Goal: Task Accomplishment & Management: Complete application form

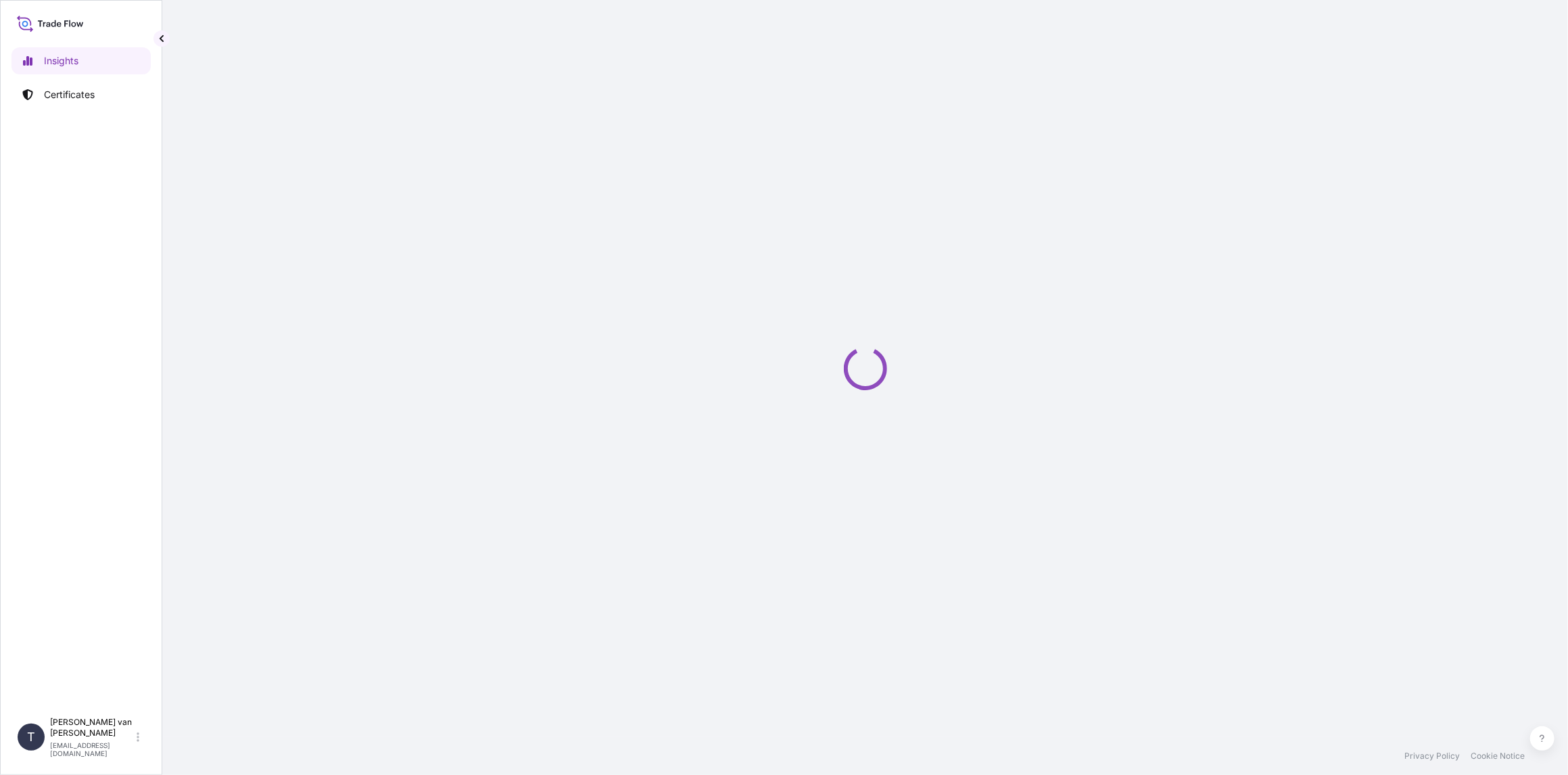
select select "2025"
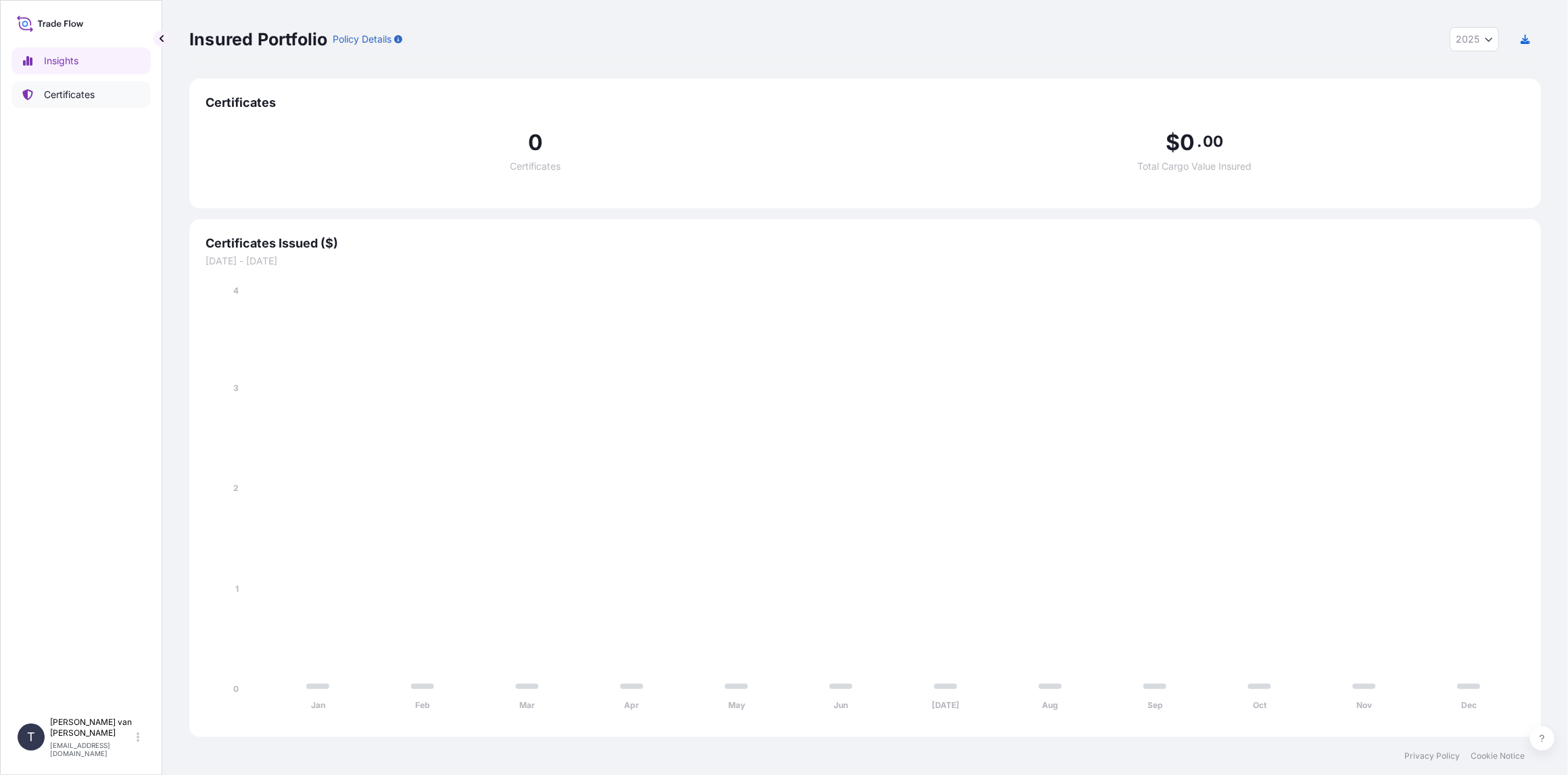
click at [50, 106] on link "Certificates" at bounding box center [81, 95] width 139 height 27
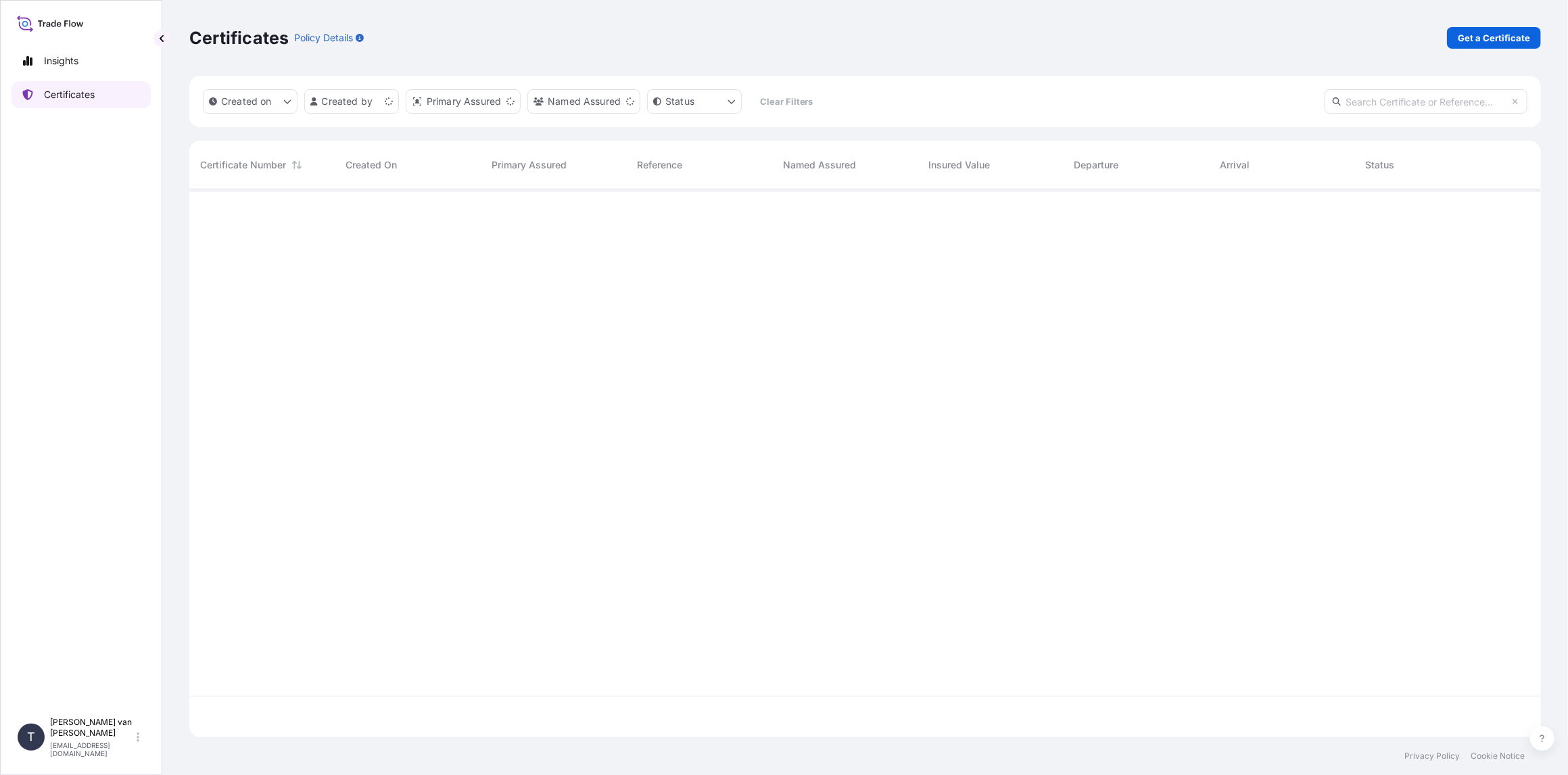
scroll to position [545, 1341]
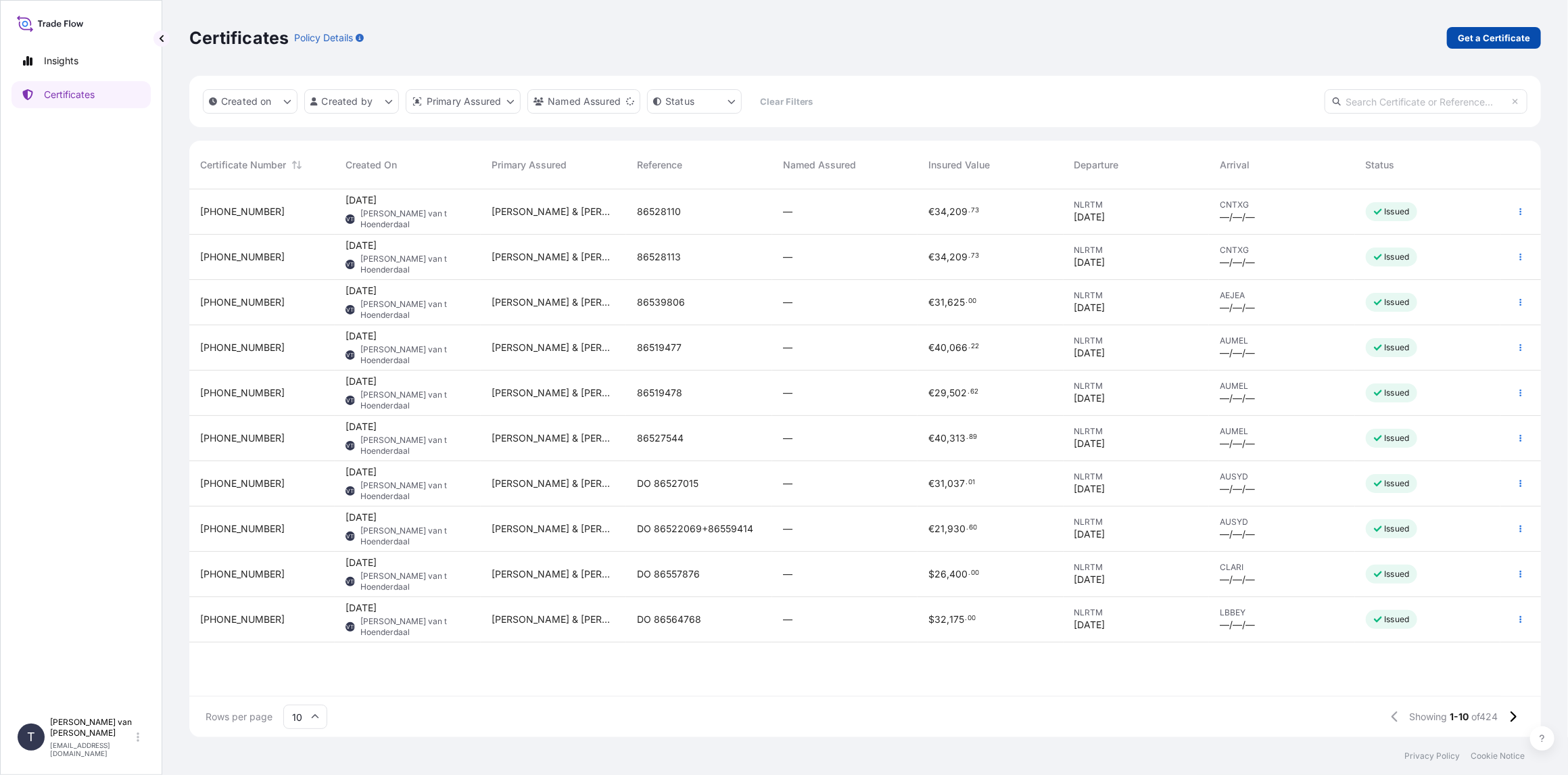
click at [1500, 32] on p "Get a Certificate" at bounding box center [1493, 37] width 72 height 13
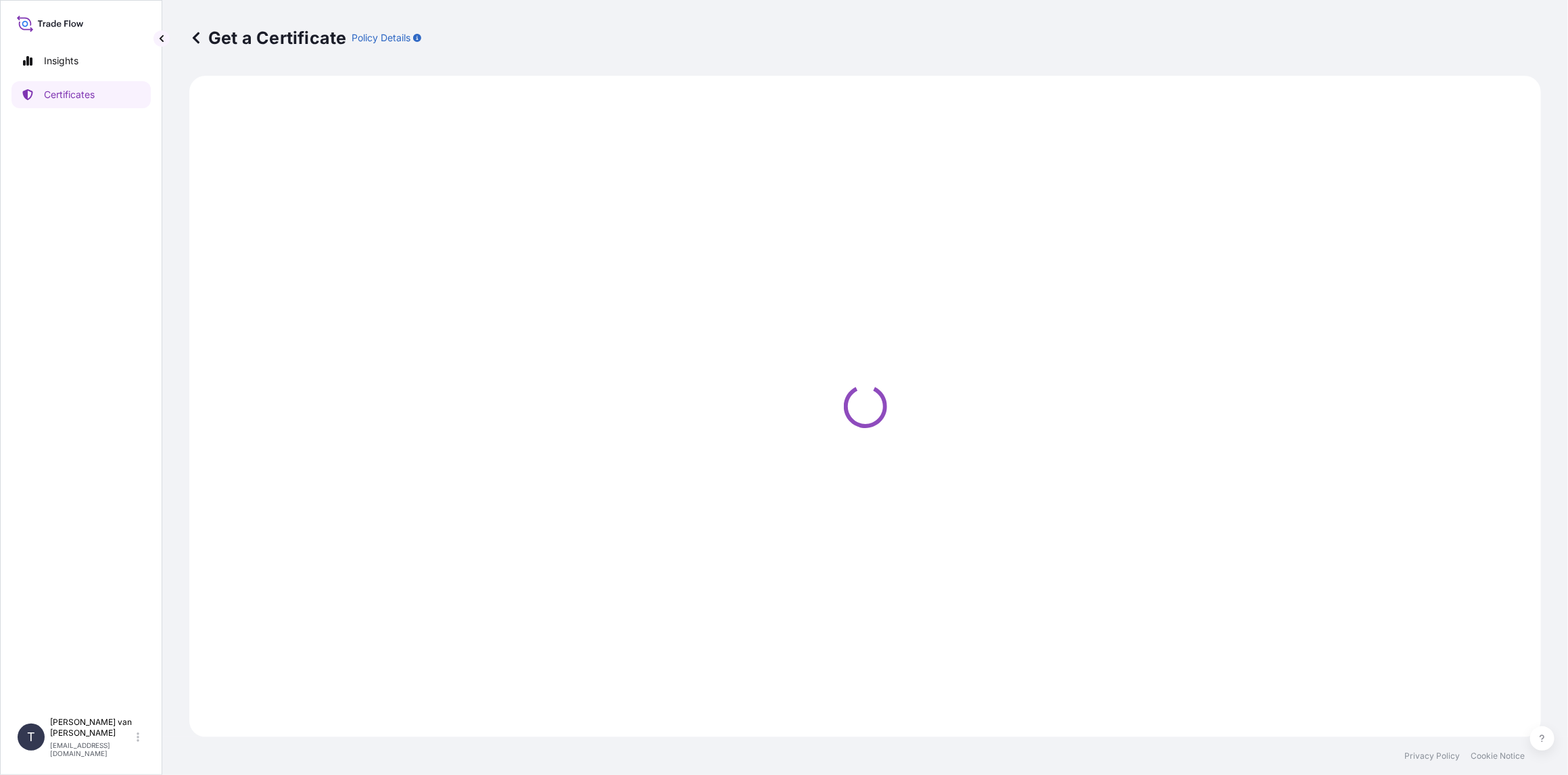
select select "Sea"
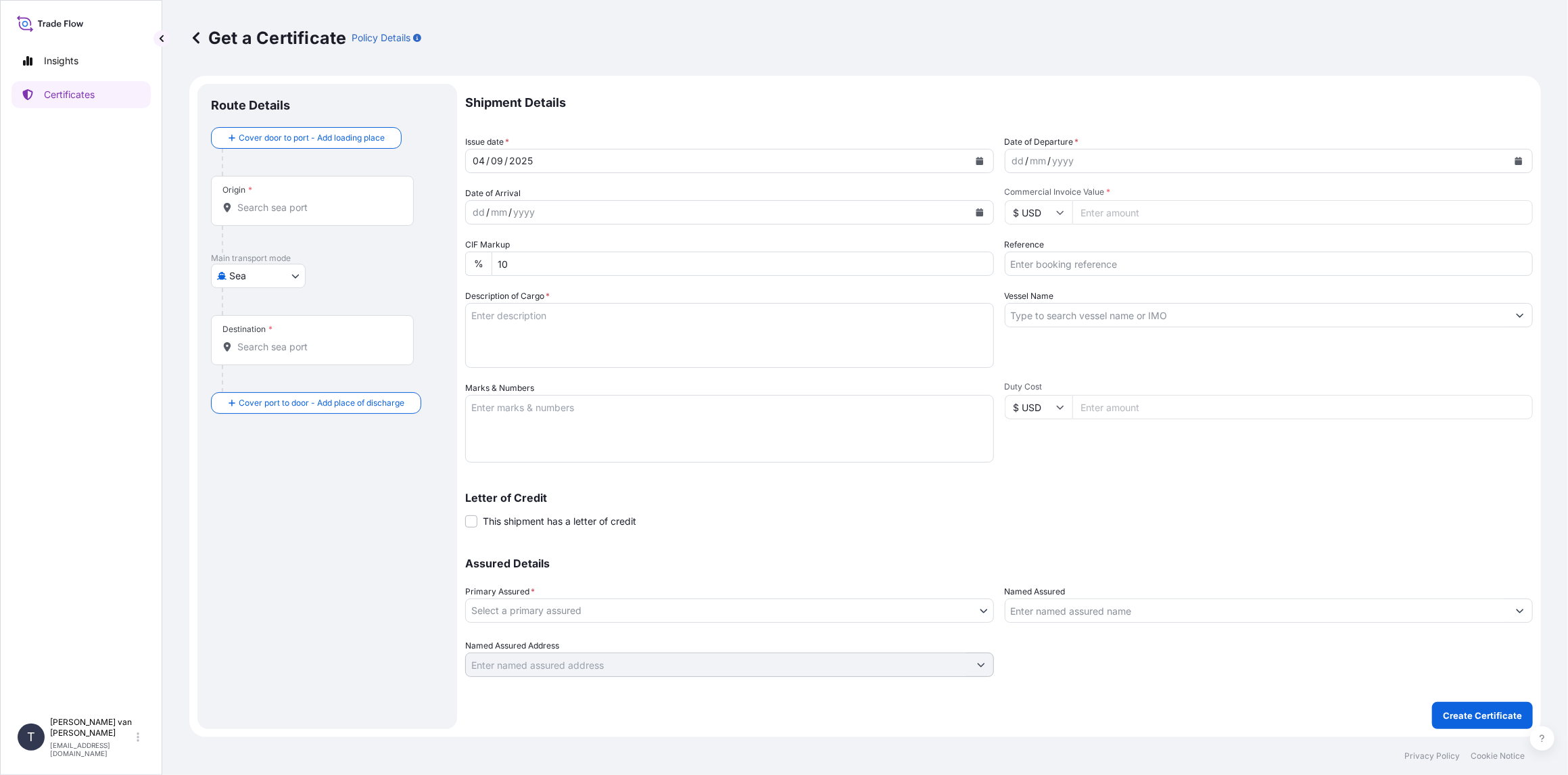
click at [1521, 158] on icon "Calendar" at bounding box center [1518, 161] width 8 height 8
click at [1019, 251] on div "1" at bounding box center [1027, 248] width 24 height 24
click at [1105, 220] on input "Commercial Invoice Value *" at bounding box center [1302, 211] width 461 height 24
type input "12500"
click at [1176, 268] on input "Reference" at bounding box center [1269, 263] width 529 height 24
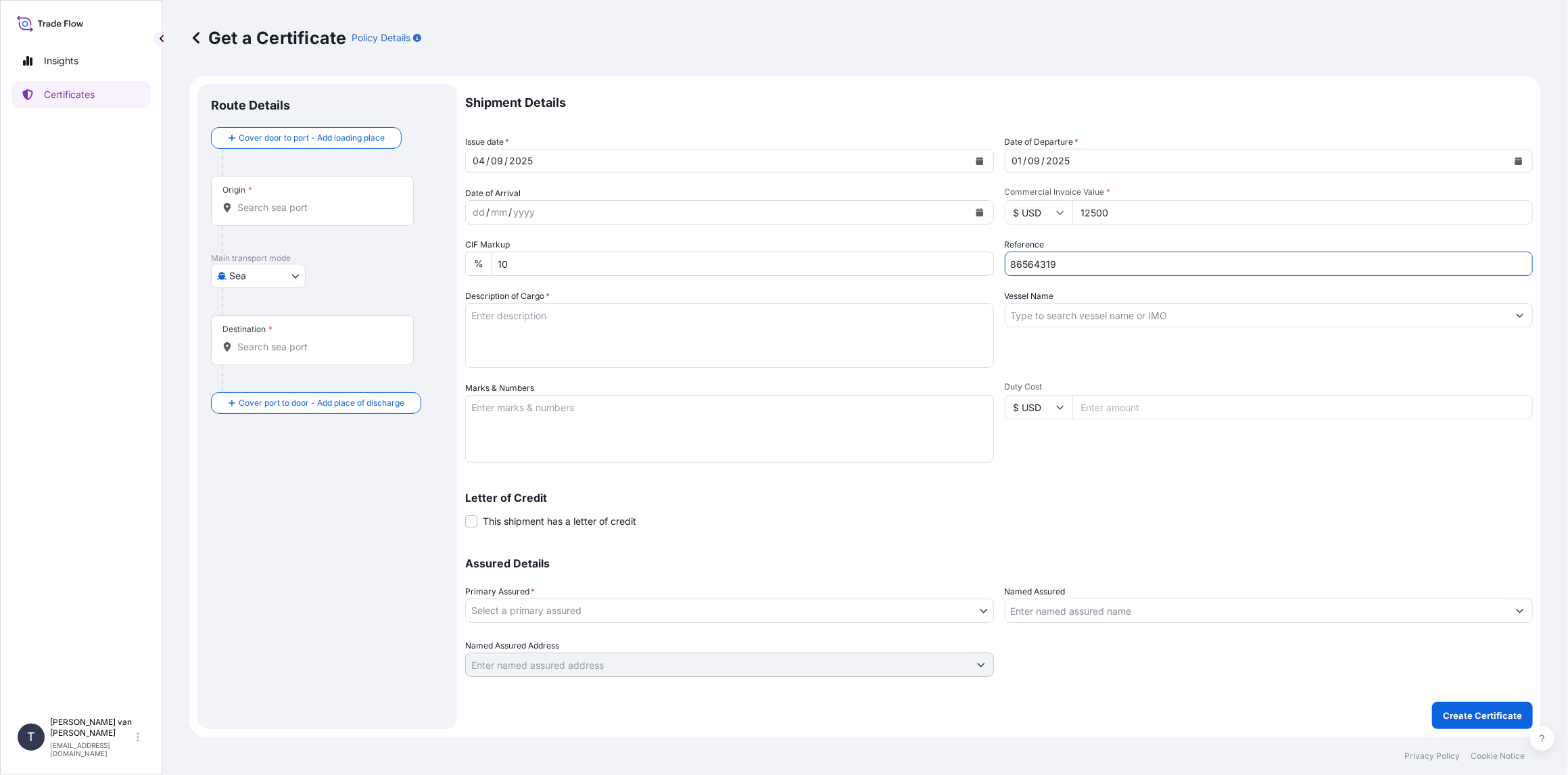
type input "86564319"
click at [1092, 312] on input "Vessel Name" at bounding box center [1257, 315] width 503 height 24
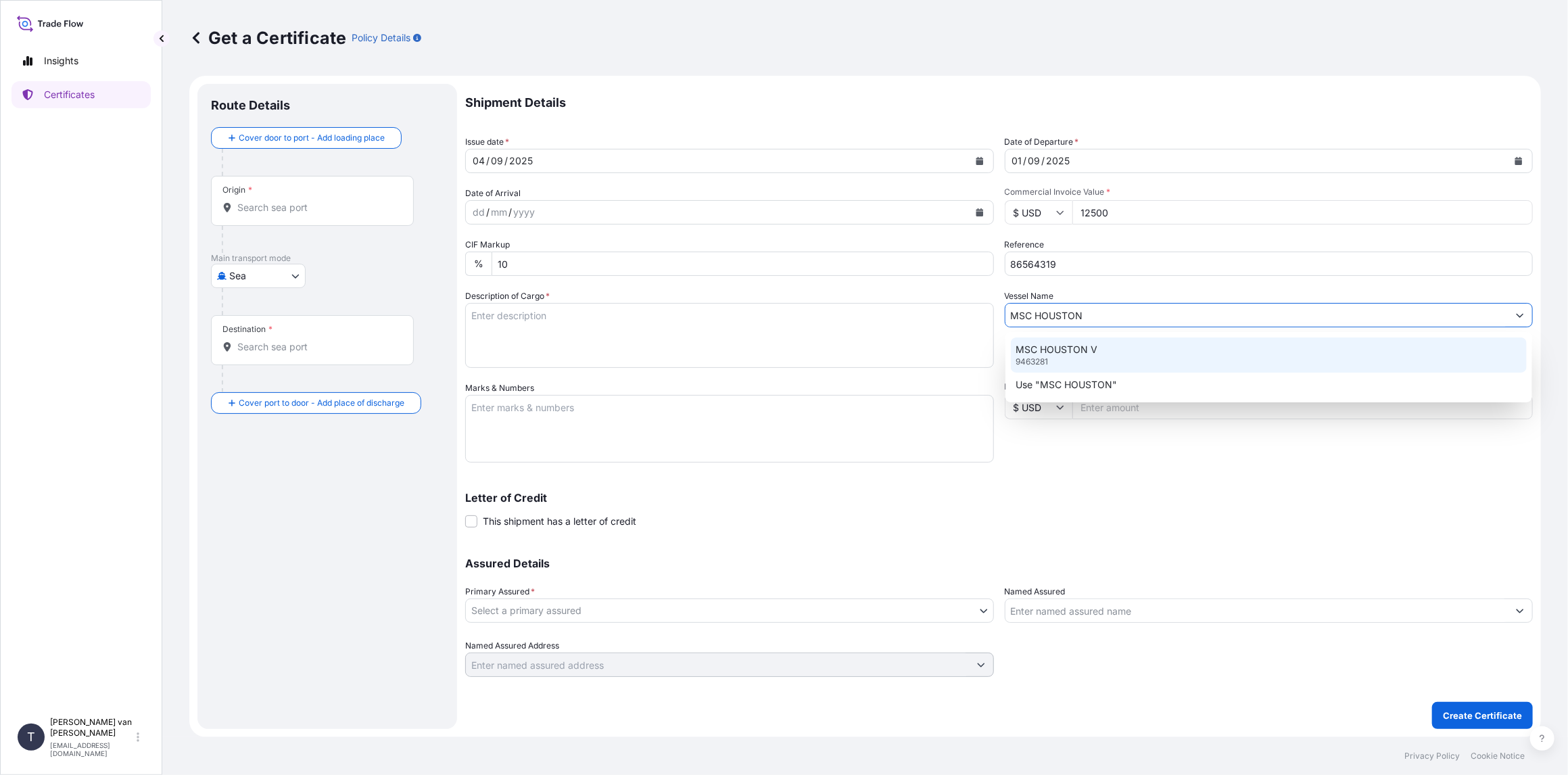
click at [1052, 352] on p "MSC HOUSTON V" at bounding box center [1057, 349] width 82 height 13
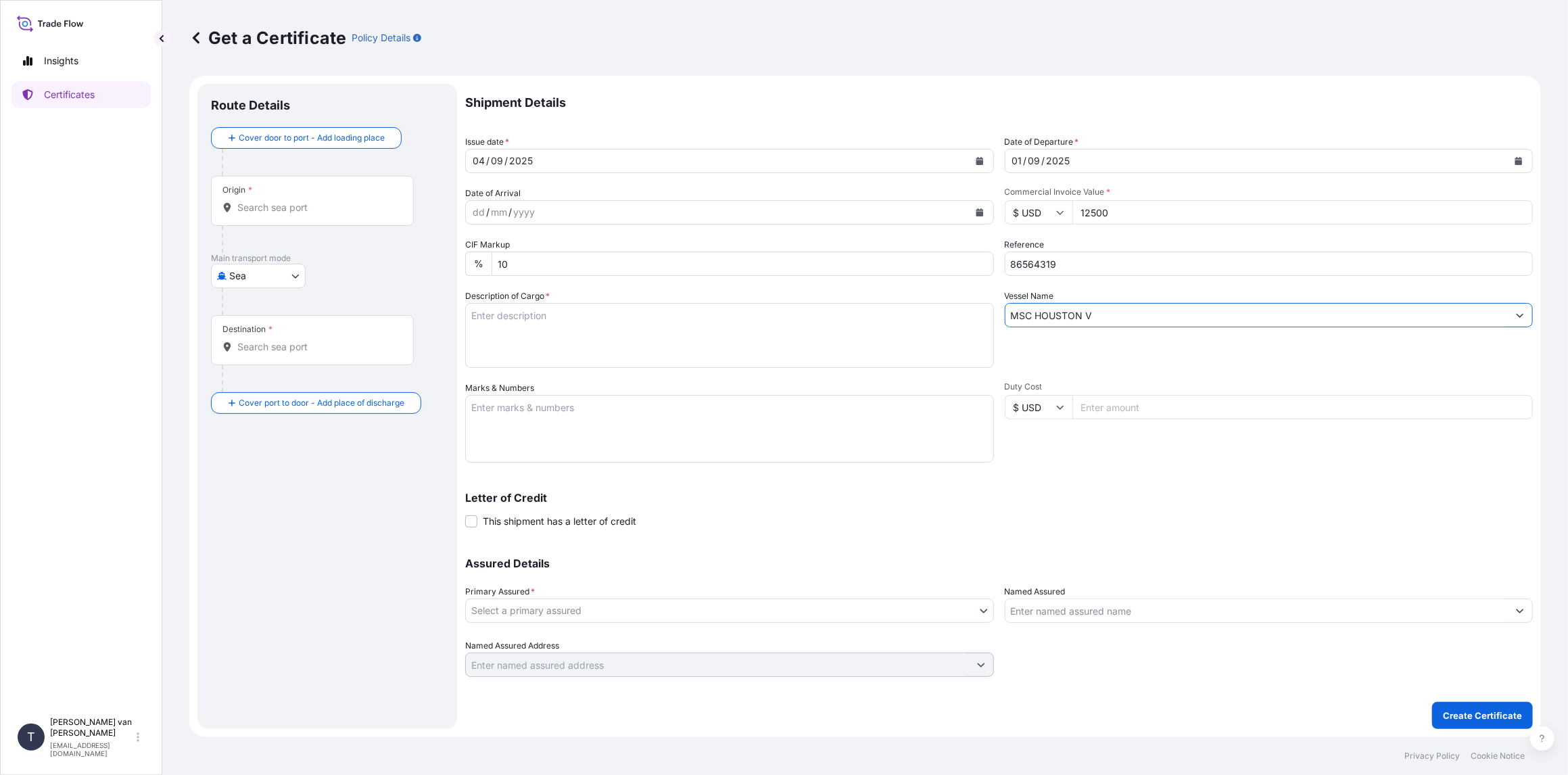
type input "MSC HOUSTON V"
click at [616, 328] on textarea "Description of Cargo *" at bounding box center [730, 335] width 529 height 65
drag, startPoint x: 558, startPoint y: 315, endPoint x: 514, endPoint y: 327, distance: 45.6
click at [541, 321] on textarea "1x 40ft container containing: 1000 bags x 25 kg Merizet 100 = 25.000 kg" at bounding box center [730, 335] width 529 height 65
click at [532, 315] on textarea "1x 40ft container containing: 1000 bags x 25 kg Merizet 100 = 25.000 kg" at bounding box center [730, 335] width 529 height 65
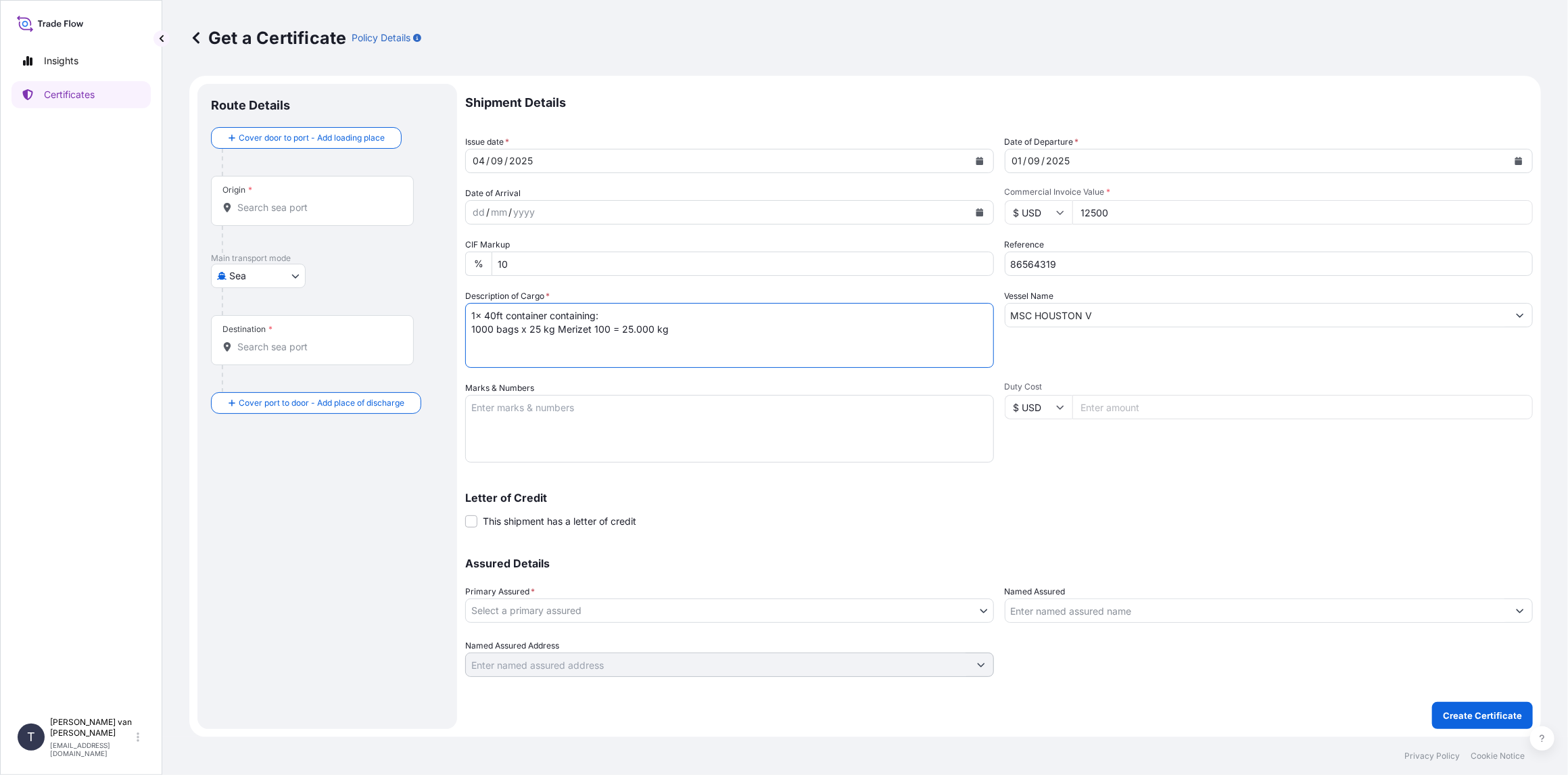
drag, startPoint x: 544, startPoint y: 314, endPoint x: 472, endPoint y: 309, distance: 72.2
click at [472, 309] on textarea "1x 40ft container containing: 1000 bags x 25 kg Merizet 100 = 25.000 kg" at bounding box center [730, 335] width 529 height 65
click at [520, 310] on textarea "1x 40ft container containing: 1000 bags x 25 kg Merizet 100 = 25.000 kg" at bounding box center [730, 335] width 529 height 65
drag, startPoint x: 547, startPoint y: 314, endPoint x: 467, endPoint y: 310, distance: 80.1
click at [467, 310] on textarea "1x 40ft container containing: 1000 bags x 25 kg Merizet 100 = 25.000 kg" at bounding box center [730, 335] width 529 height 65
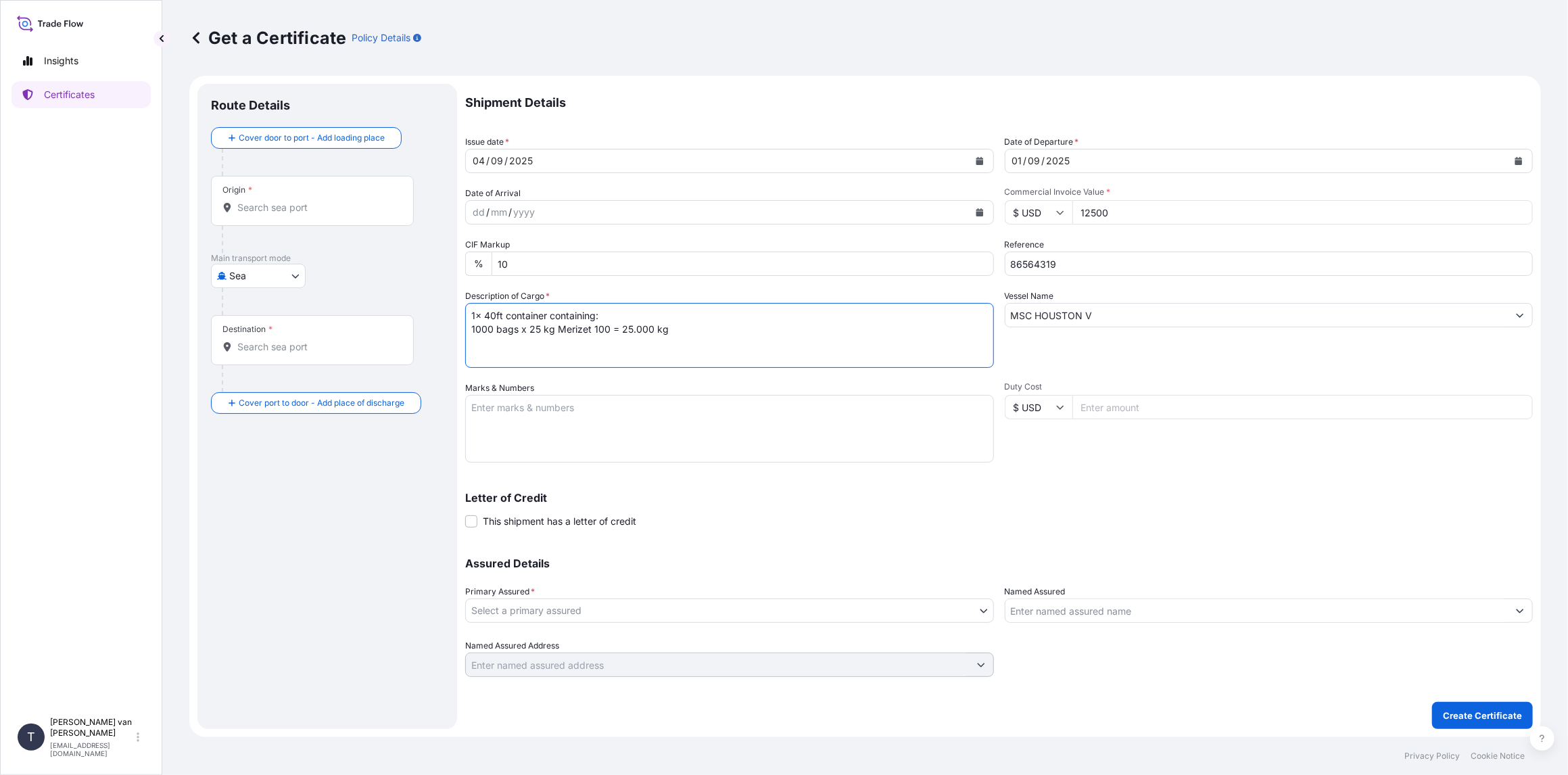
type textarea "1x 40ft container containing: 1000 bags x 25 kg Merizet 100 = 25.000 kg"
click at [506, 417] on textarea "Marks & Numbers" at bounding box center [730, 429] width 529 height 68
paste textarea "1x 40ft container"
type textarea "1x 40ft container: CONTAINER: SEAL: MSNU7437008 00103250 DO: 86564319 SO: 25827…"
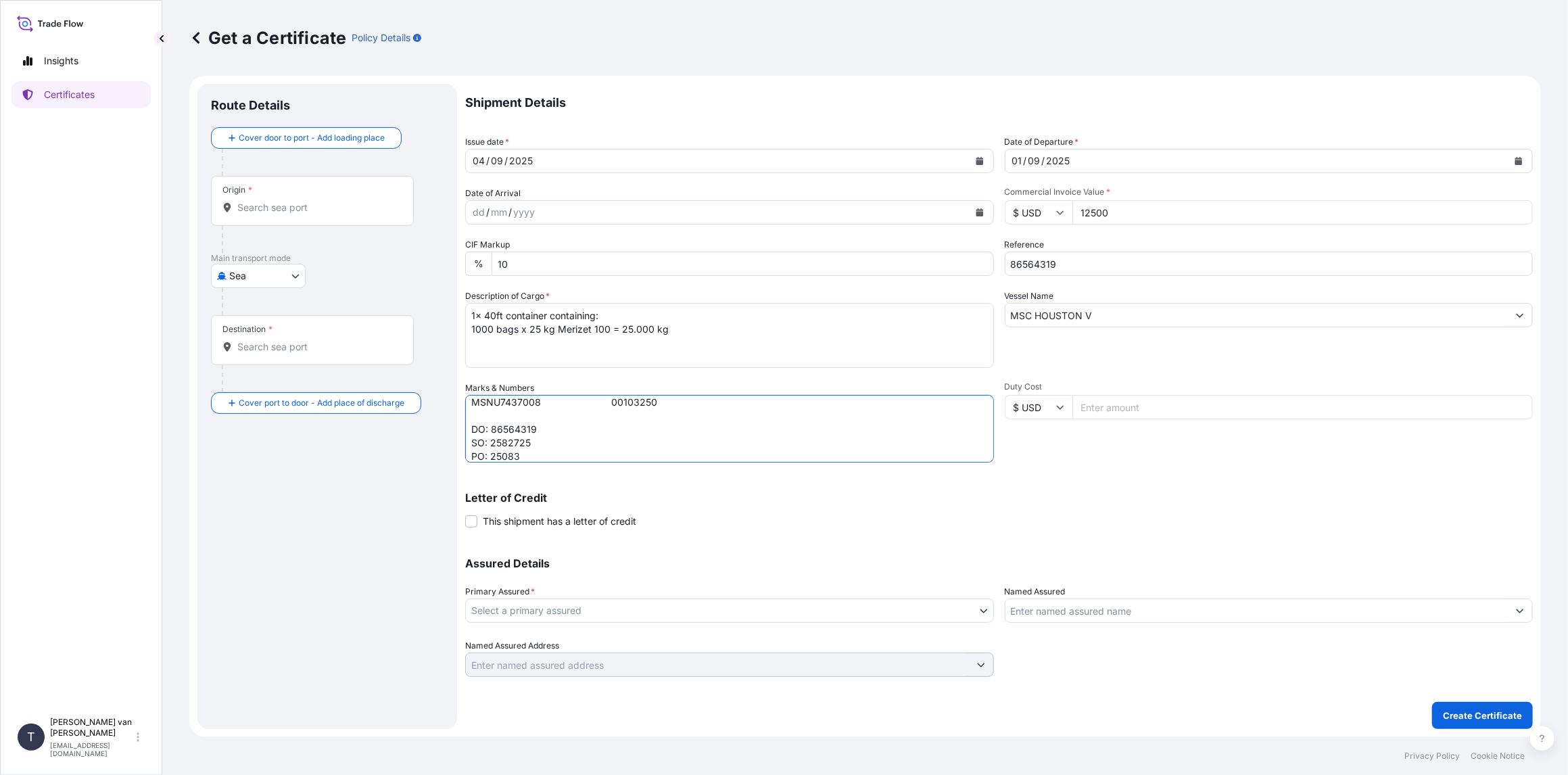
click at [562, 599] on body "Insights Certificates T [PERSON_NAME] van t Hoenderdaal [EMAIL_ADDRESS][DOMAIN_…" at bounding box center [784, 387] width 1568 height 775
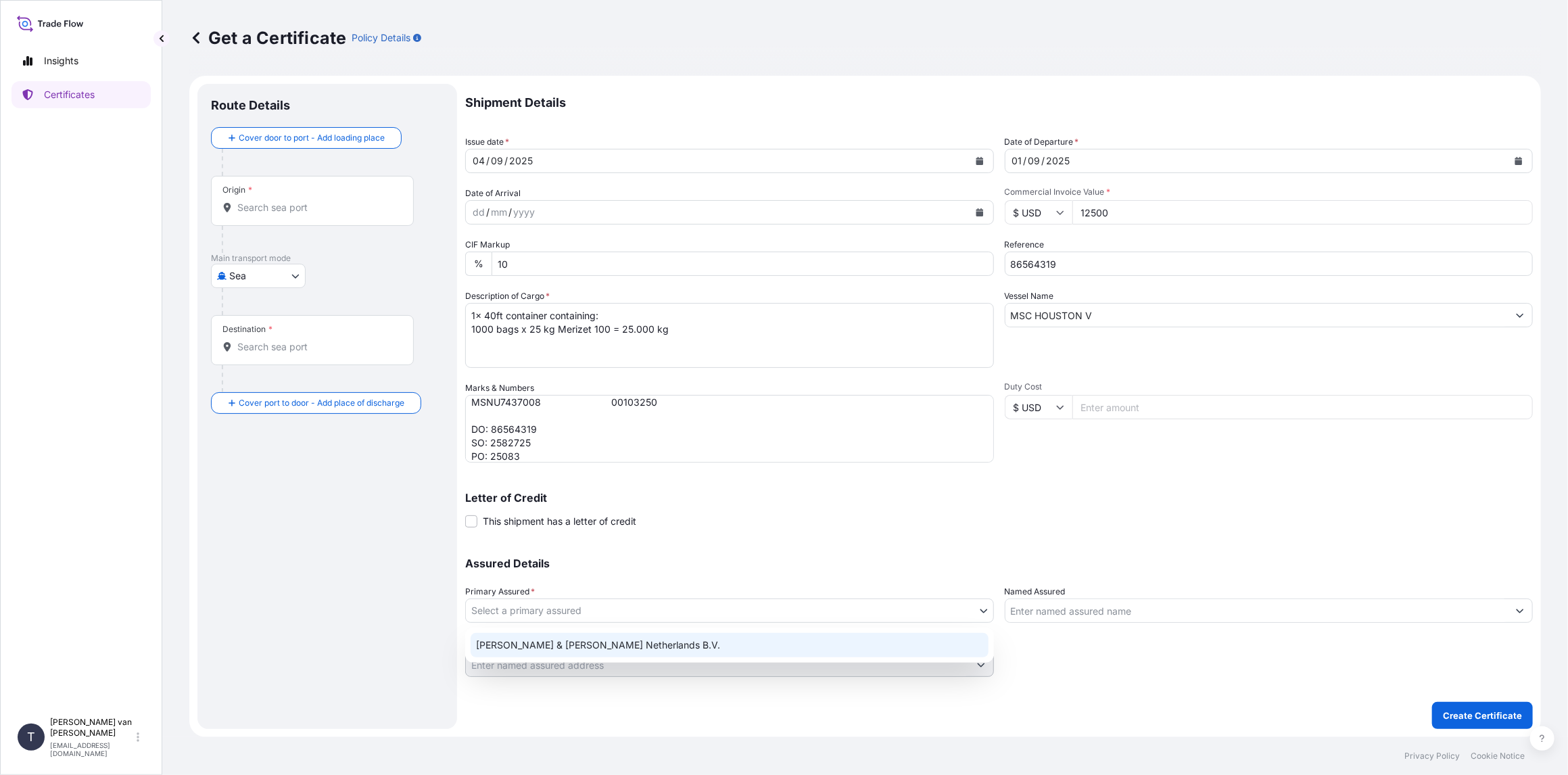
click at [530, 639] on div "[PERSON_NAME] & [PERSON_NAME] Netherlands B.V." at bounding box center [730, 645] width 518 height 24
select select "31666"
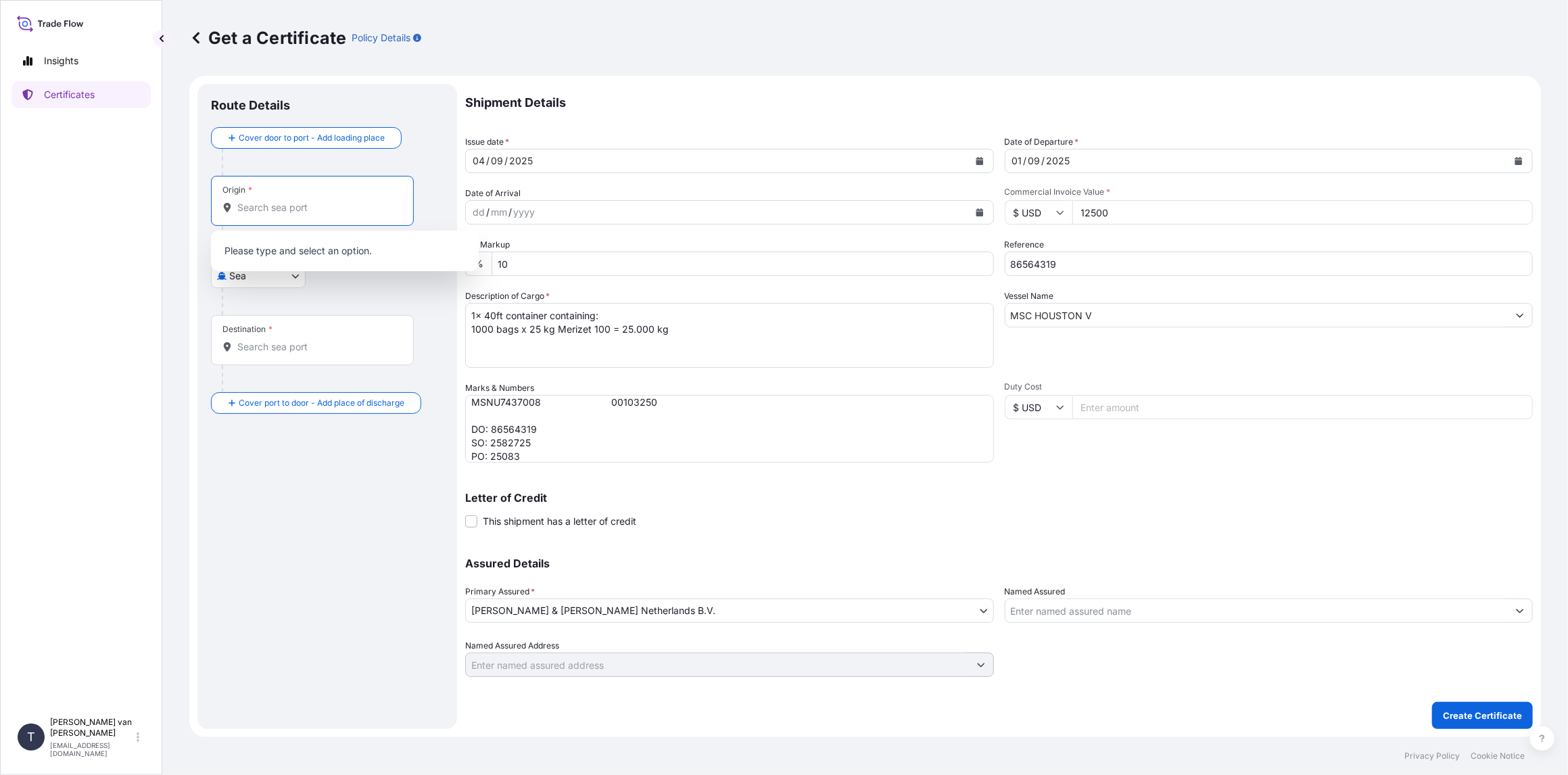
click at [260, 208] on input "Origin *" at bounding box center [317, 207] width 160 height 13
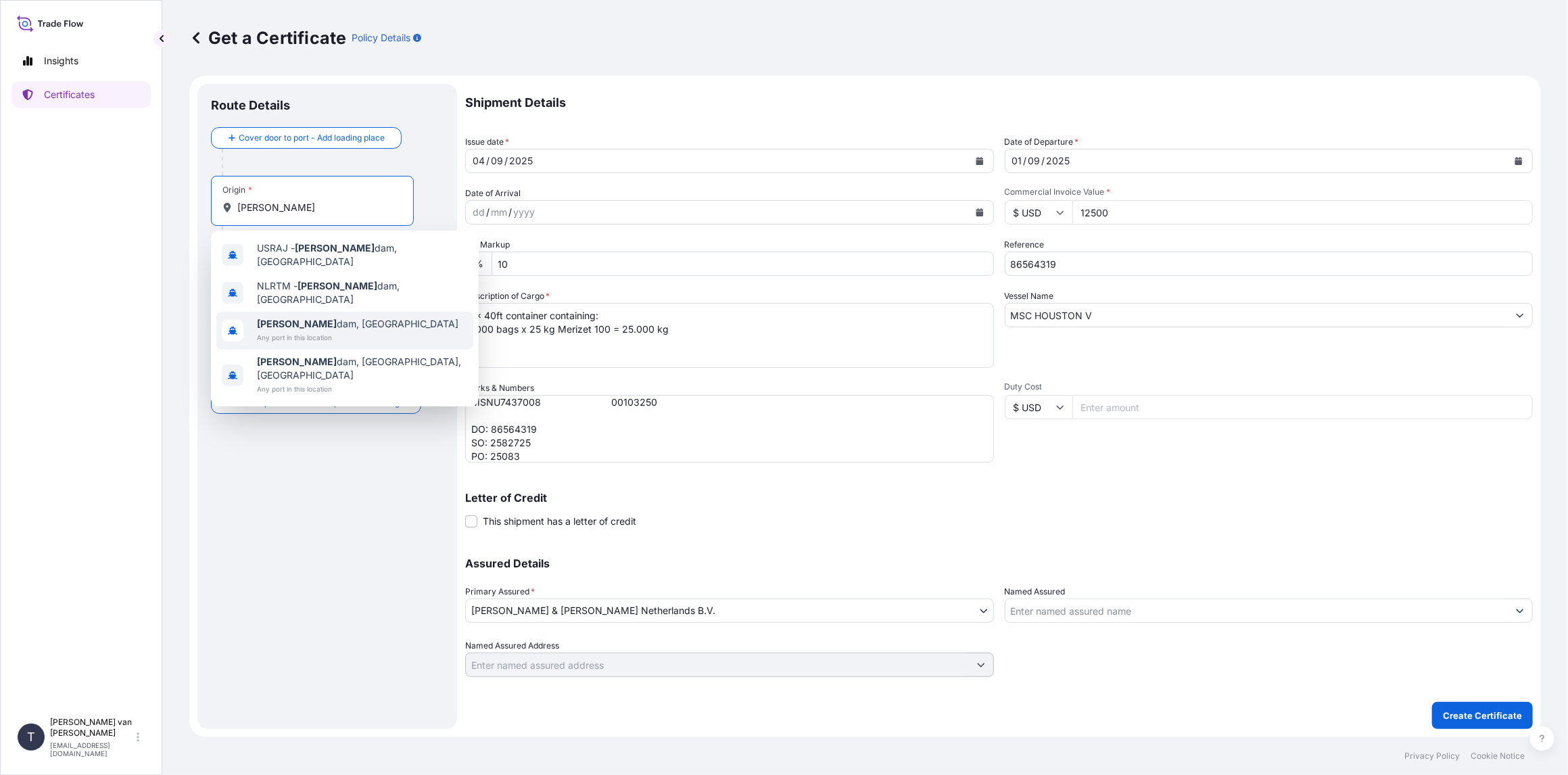
click at [288, 331] on span "Any port in this location" at bounding box center [358, 337] width 202 height 13
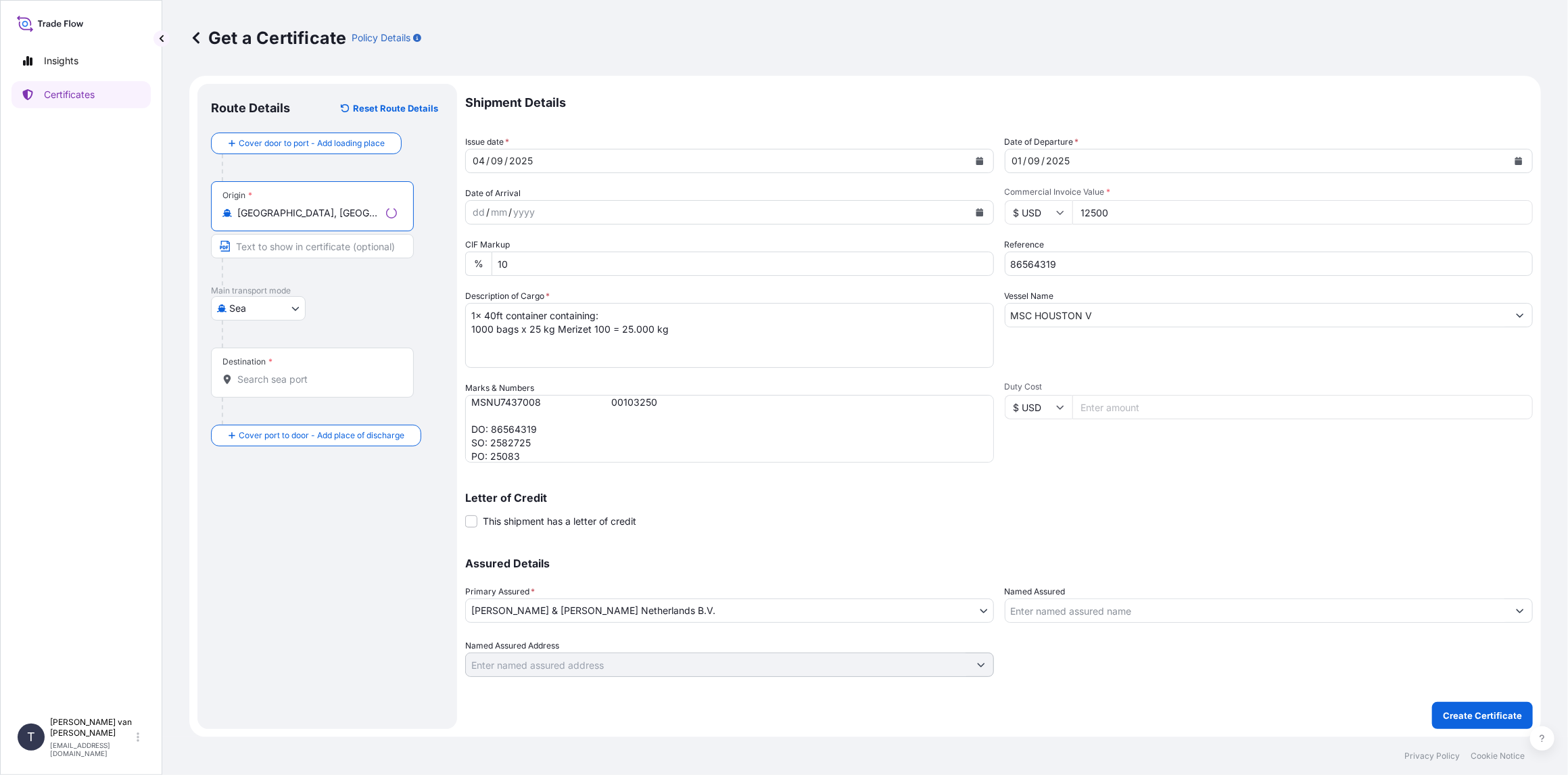
type input "[GEOGRAPHIC_DATA], [GEOGRAPHIC_DATA]"
click at [266, 379] on input "Destination *" at bounding box center [317, 379] width 160 height 13
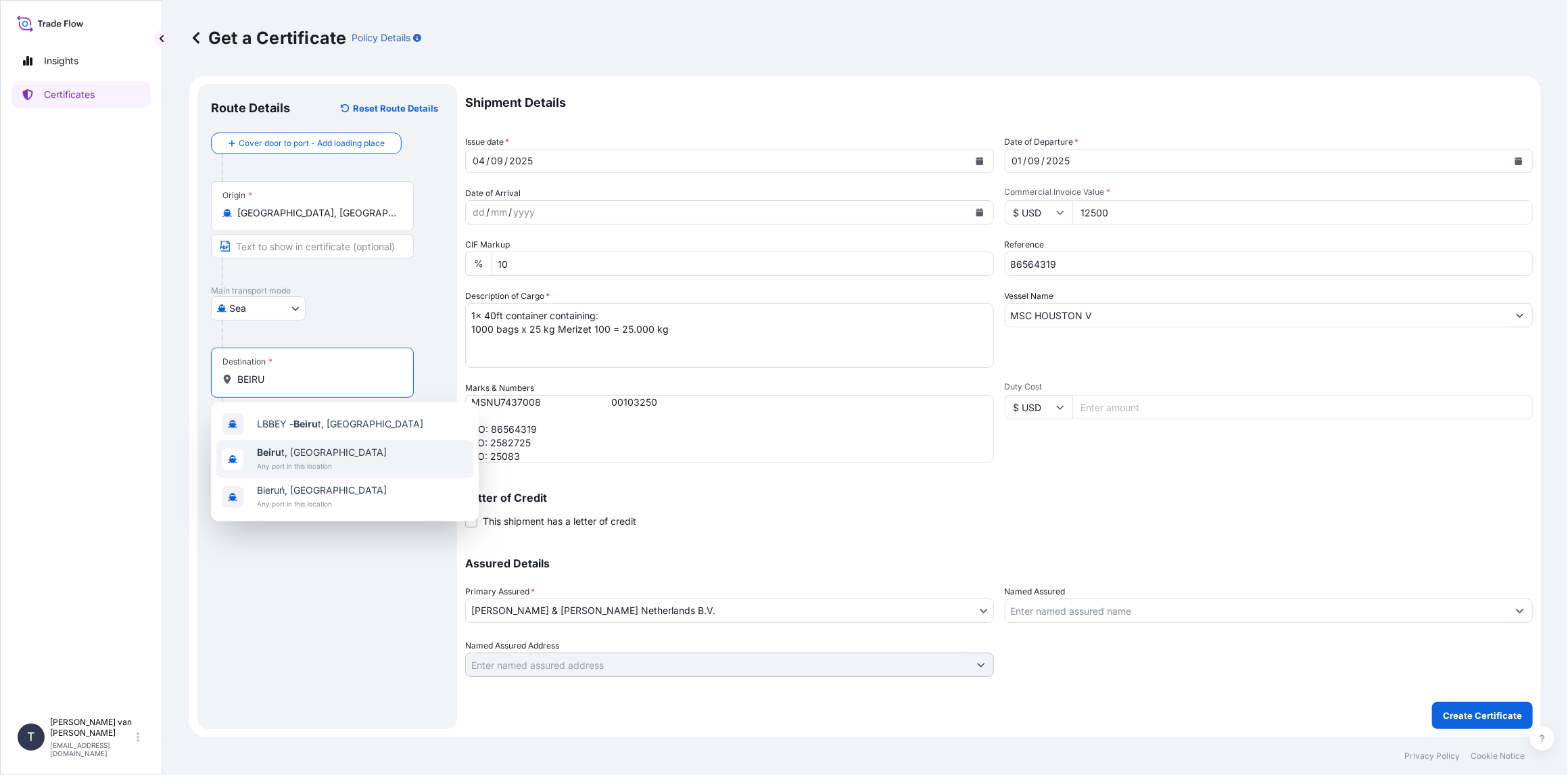
click at [301, 451] on span "Beiru t, [GEOGRAPHIC_DATA]" at bounding box center [322, 452] width 130 height 13
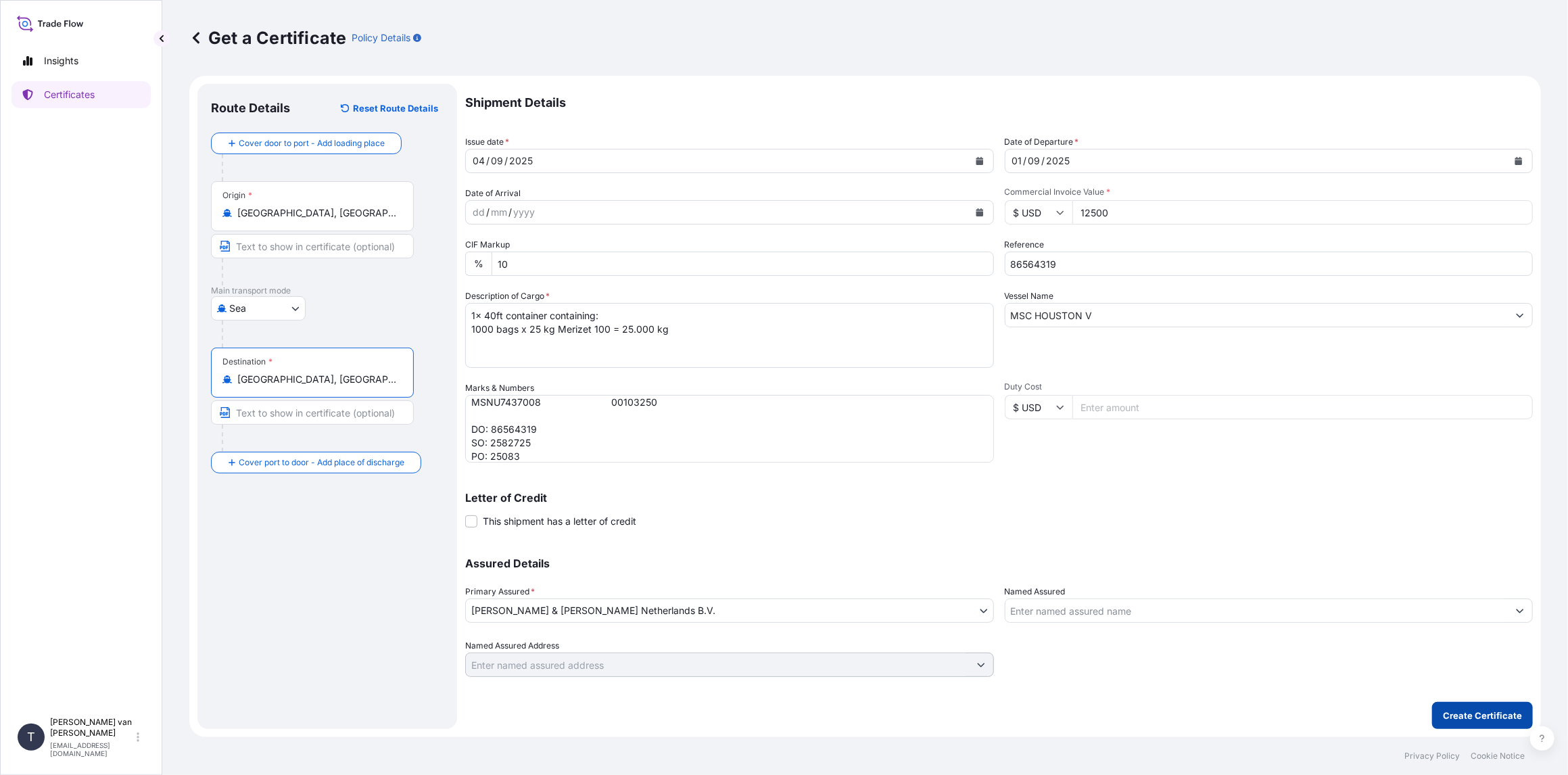
type input "[GEOGRAPHIC_DATA], [GEOGRAPHIC_DATA]"
click at [1473, 715] on p "Create Certificate" at bounding box center [1482, 714] width 79 height 13
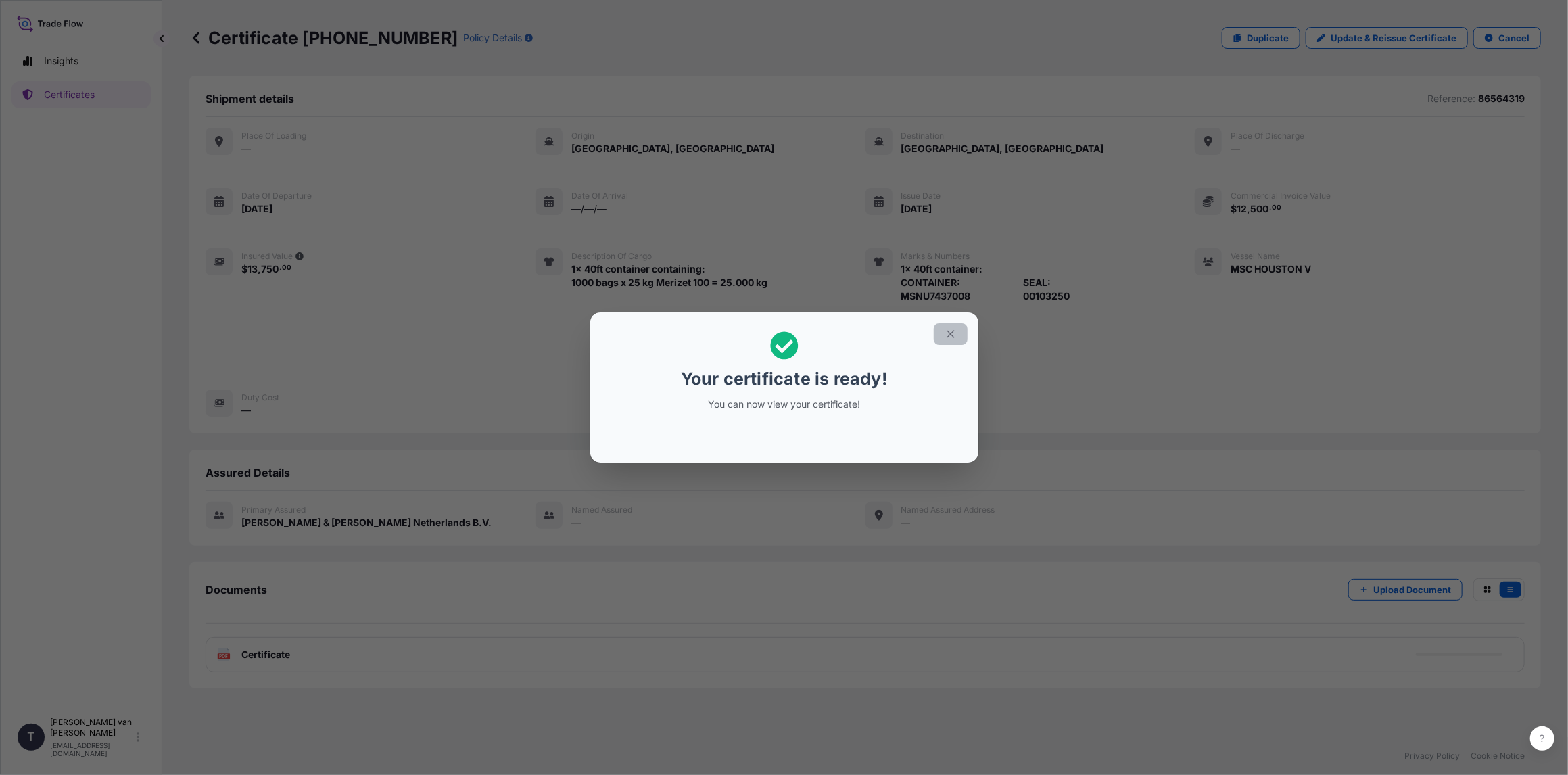
click at [952, 334] on icon "button" at bounding box center [950, 334] width 7 height 7
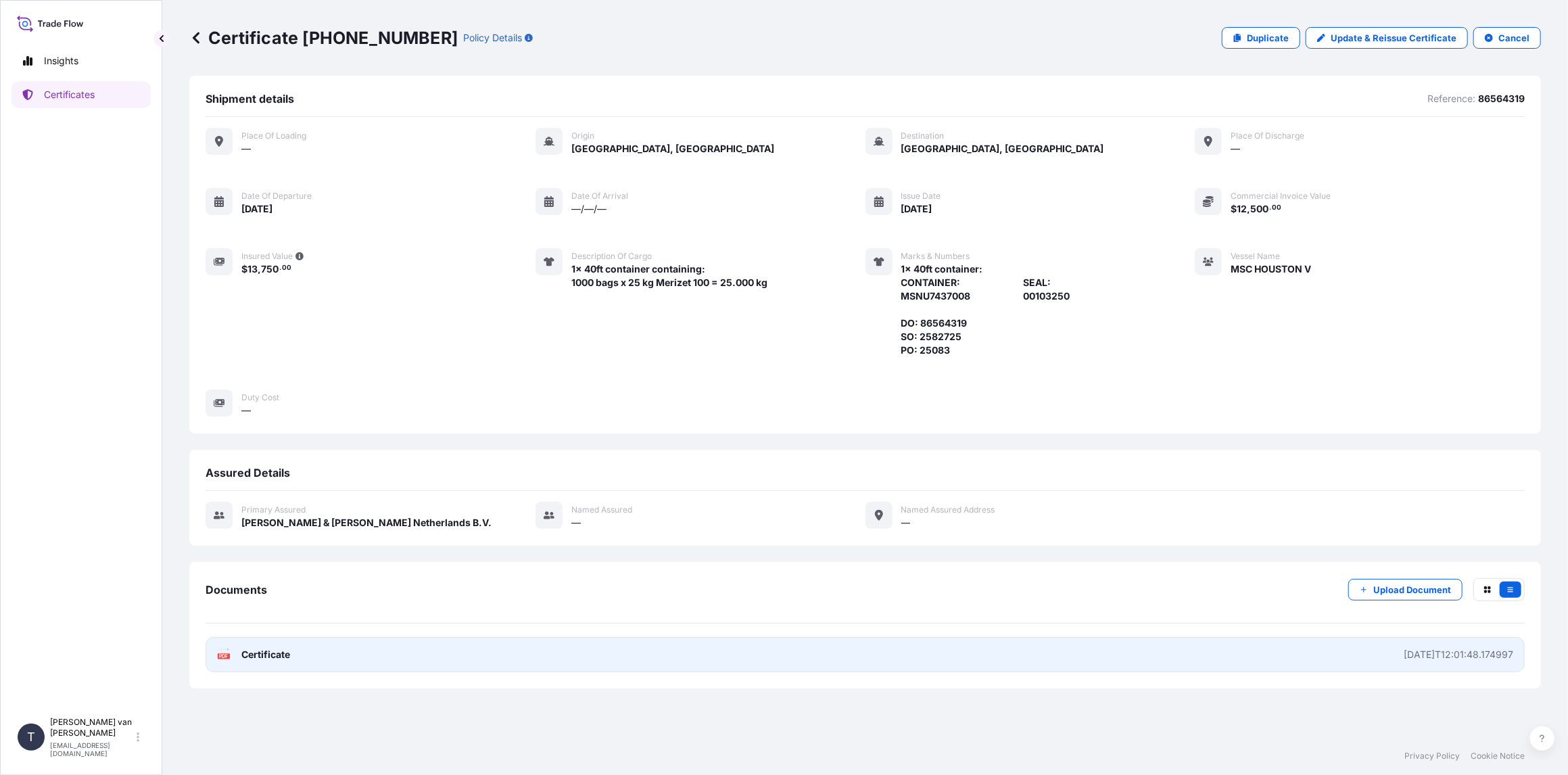
click at [269, 655] on span "Certificate" at bounding box center [266, 654] width 49 height 13
